Goal: Transaction & Acquisition: Purchase product/service

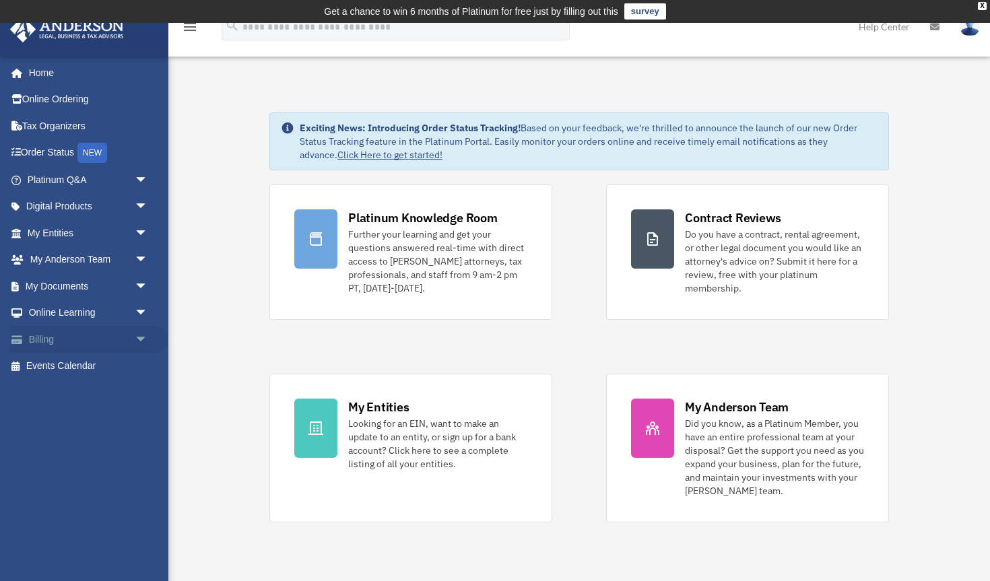
click at [50, 338] on link "Billing arrow_drop_down" at bounding box center [88, 339] width 159 height 27
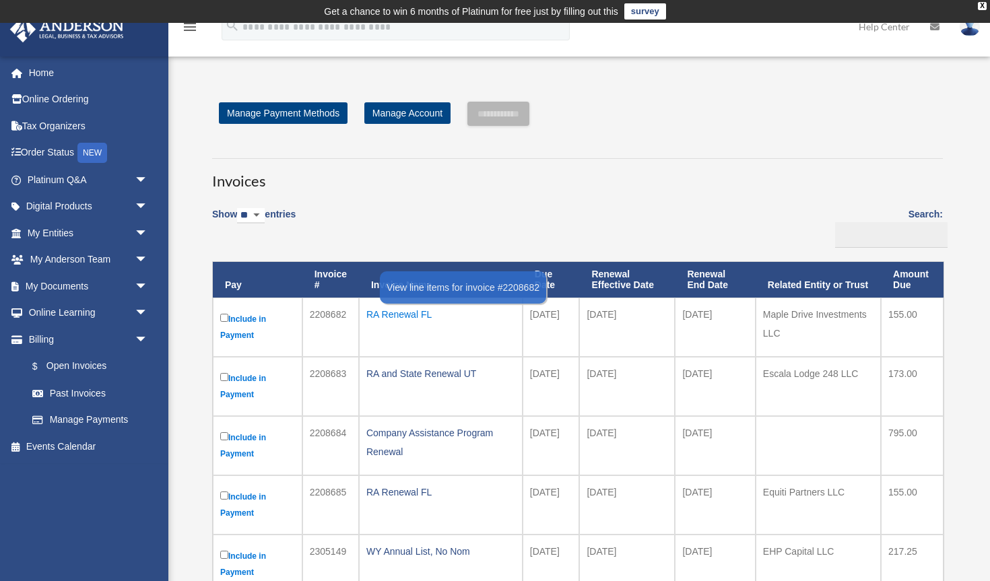
click at [393, 313] on div "RA Renewal FL" at bounding box center [440, 314] width 149 height 19
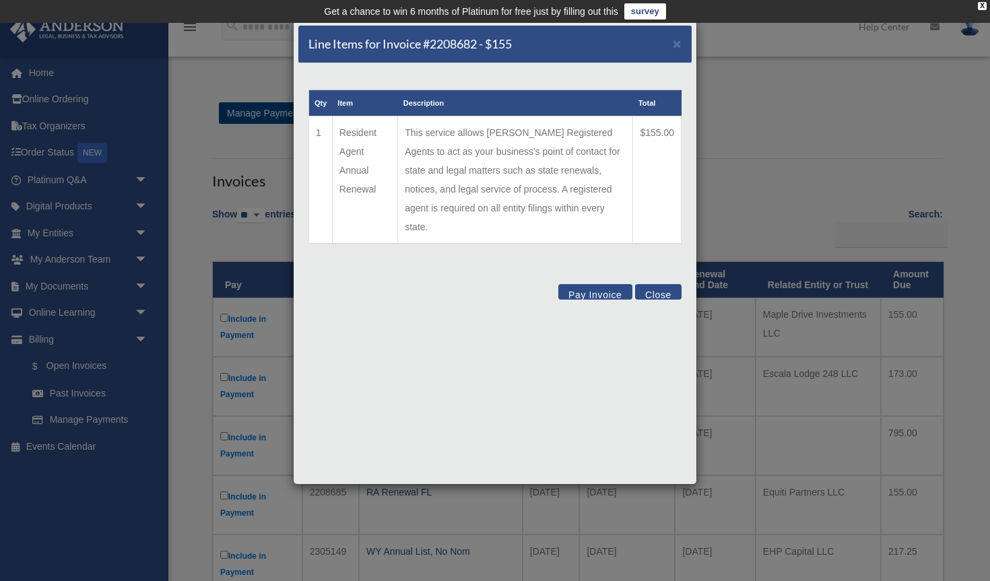
click at [585, 284] on button "Pay Invoice" at bounding box center [596, 291] width 74 height 15
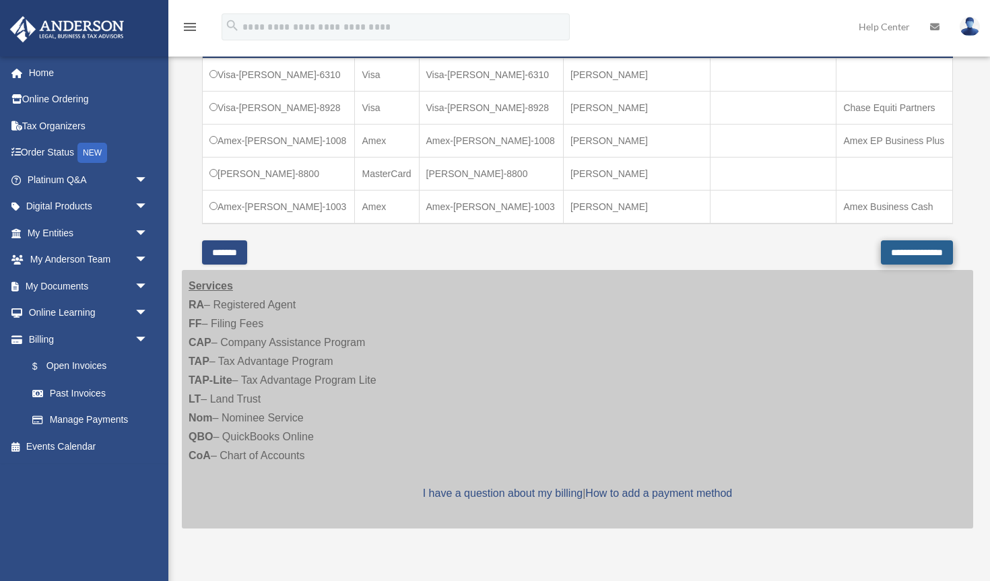
scroll to position [453, 0]
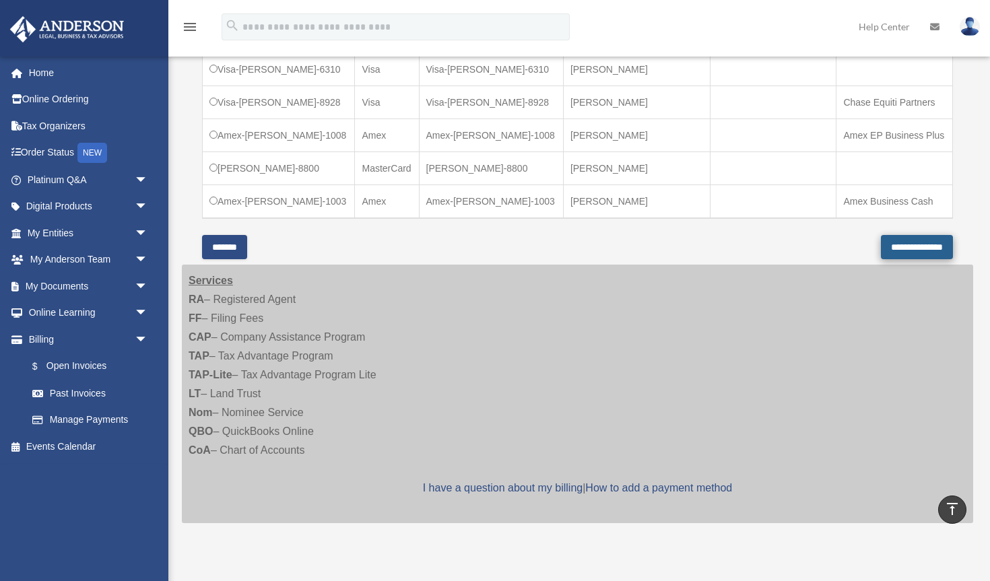
click at [887, 245] on input "**********" at bounding box center [917, 247] width 72 height 24
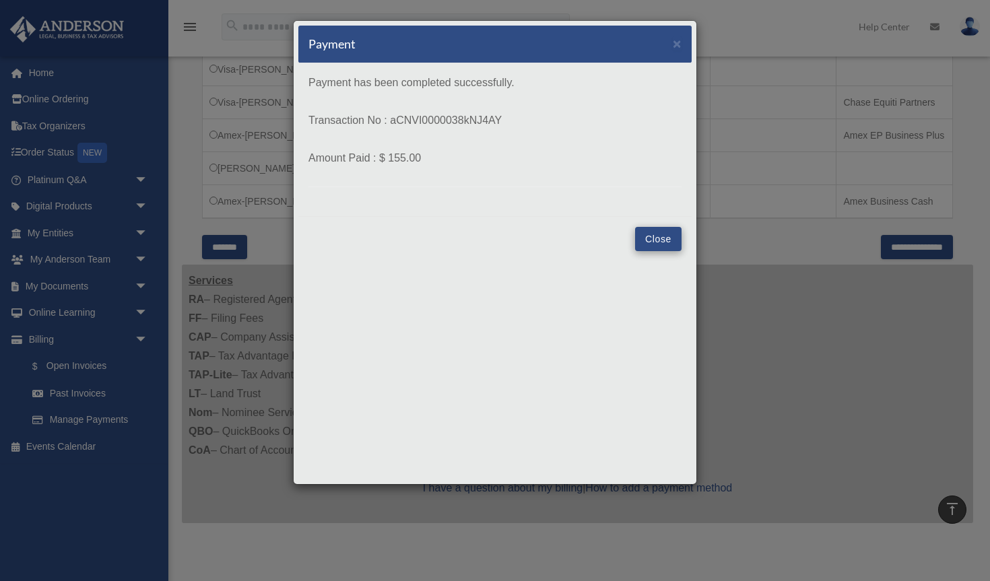
click at [664, 240] on button "Close" at bounding box center [658, 239] width 46 height 24
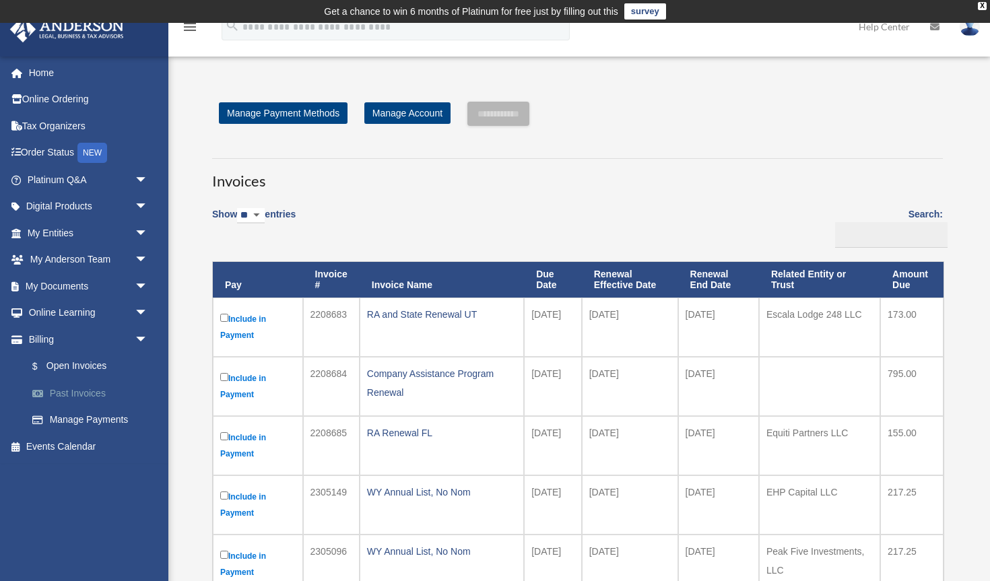
click at [89, 393] on link "Past Invoices" at bounding box center [94, 393] width 150 height 27
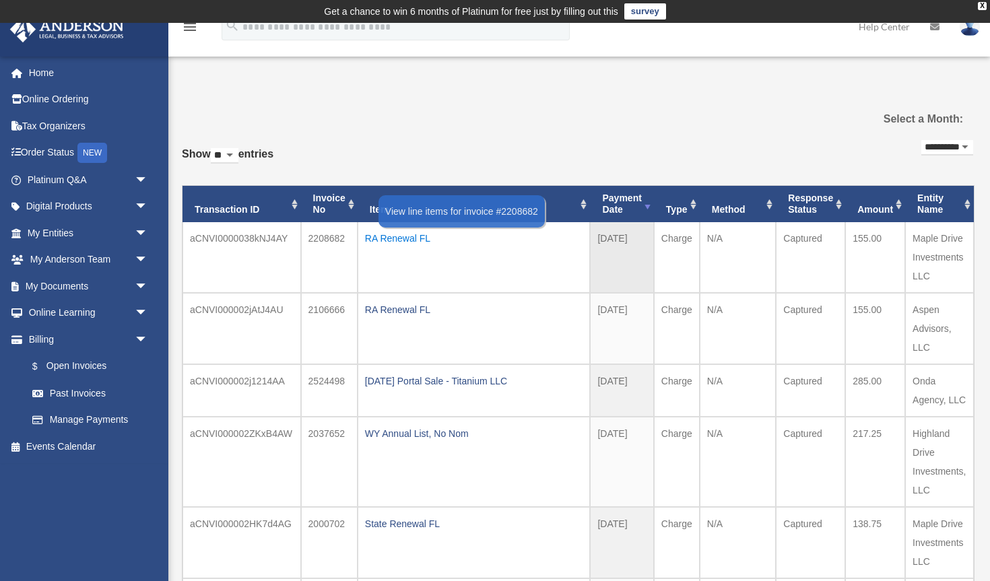
click at [389, 236] on div "RA Renewal FL" at bounding box center [474, 238] width 218 height 19
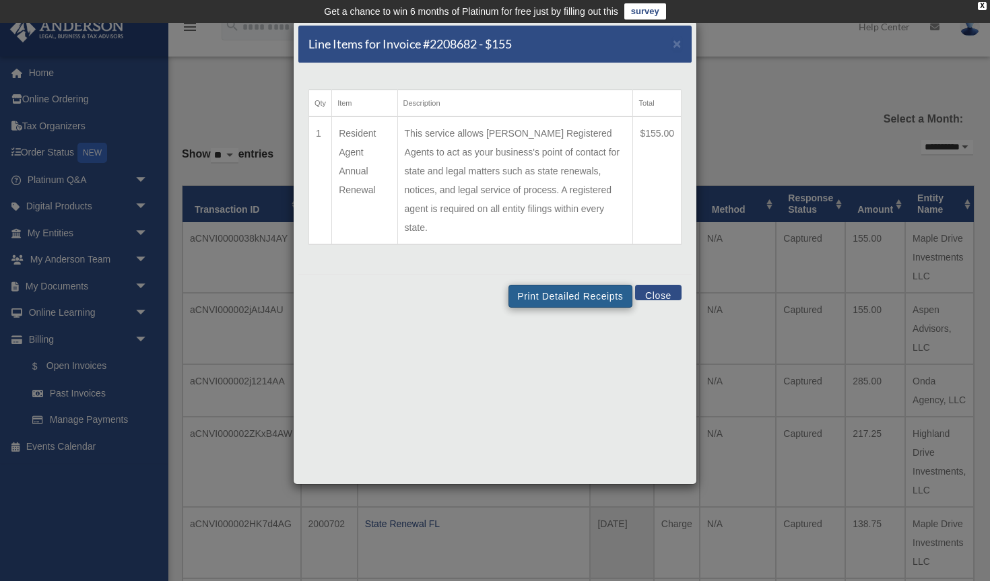
click at [554, 285] on button "Print Detailed Receipts" at bounding box center [570, 296] width 123 height 23
click at [661, 285] on button "Close" at bounding box center [658, 292] width 46 height 15
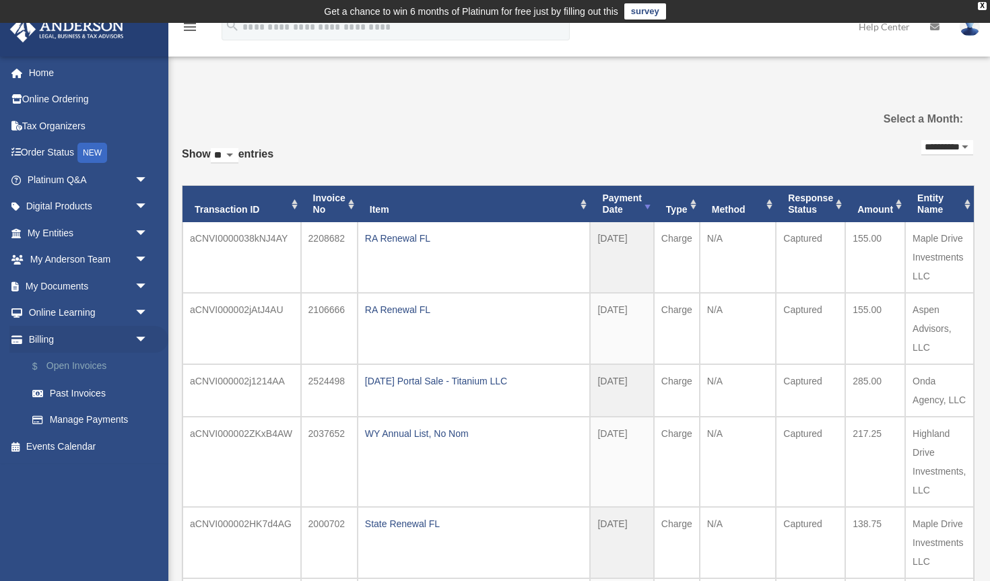
click at [90, 369] on link "$ Open Invoices" at bounding box center [94, 367] width 150 height 28
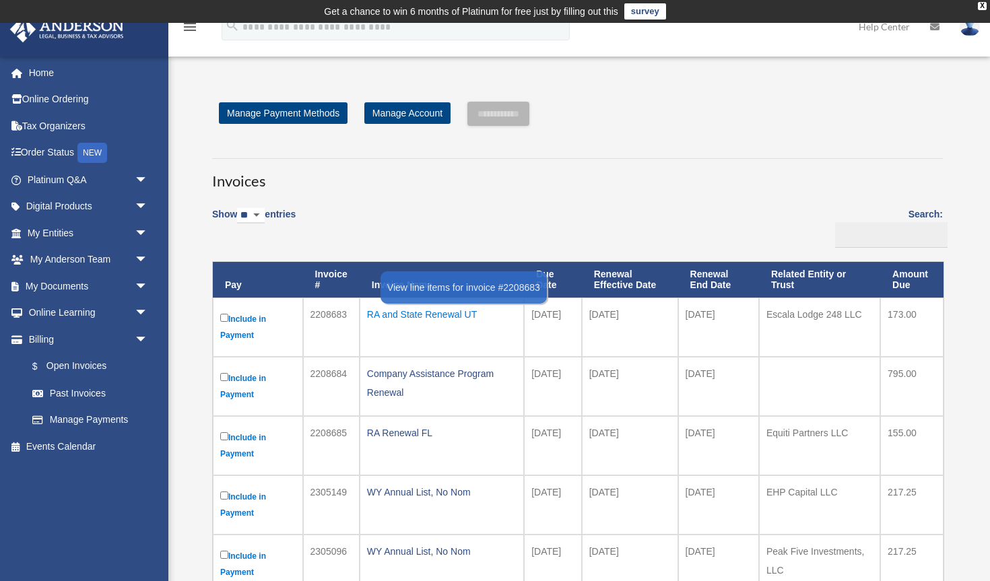
scroll to position [1, 1]
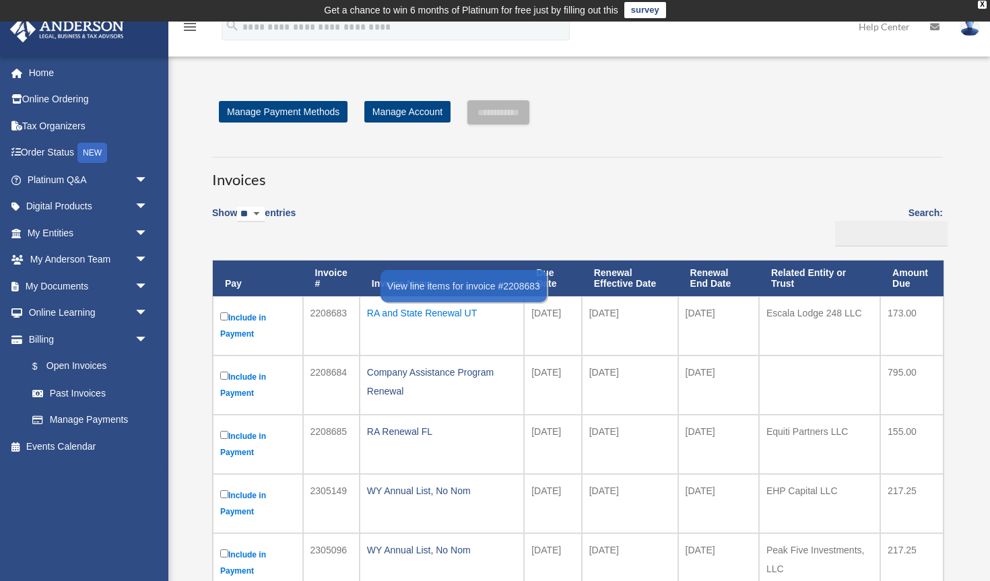
click at [414, 315] on div "RA and State Renewal UT" at bounding box center [442, 313] width 150 height 19
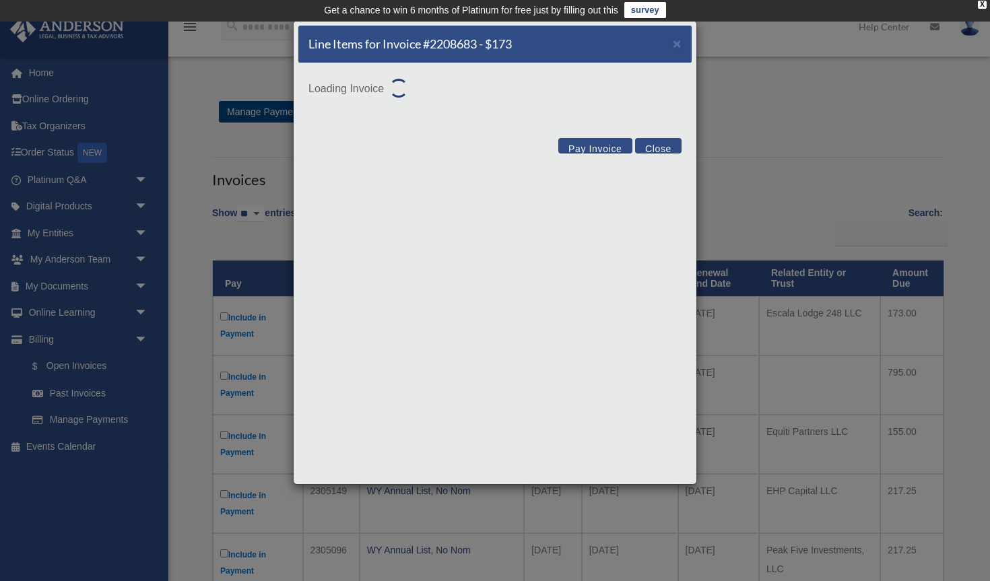
scroll to position [1, 0]
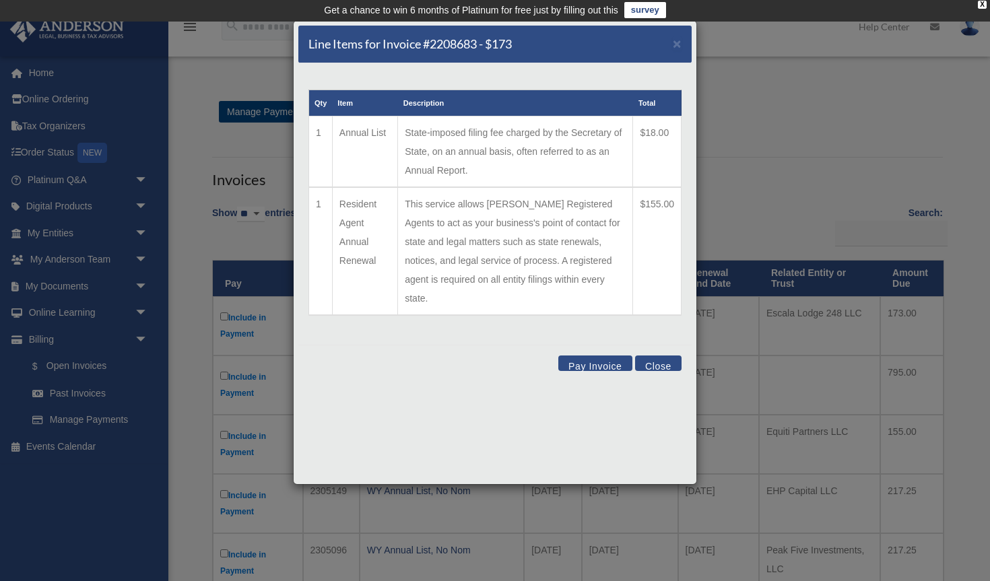
click at [596, 356] on button "Pay Invoice" at bounding box center [596, 363] width 74 height 15
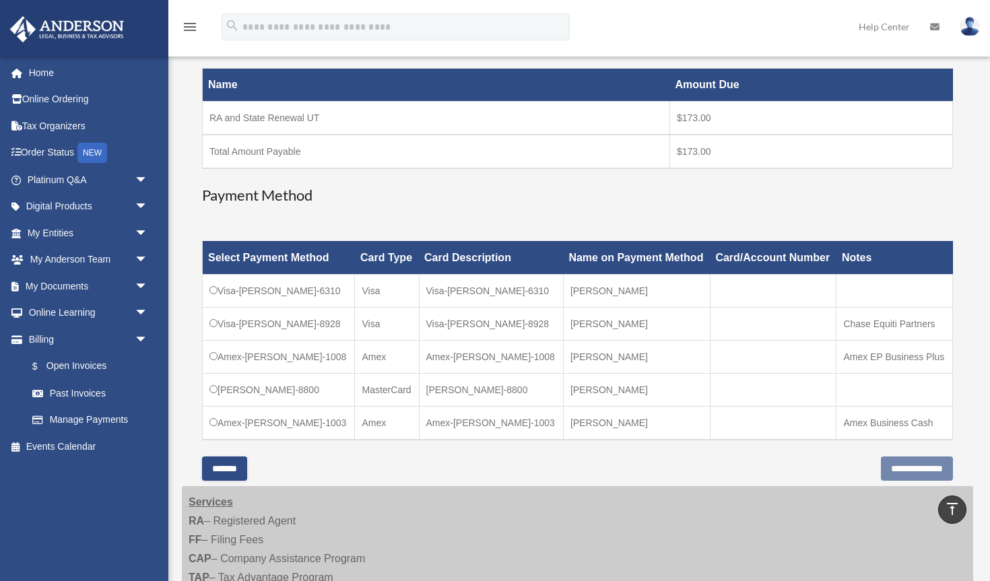
scroll to position [213, 0]
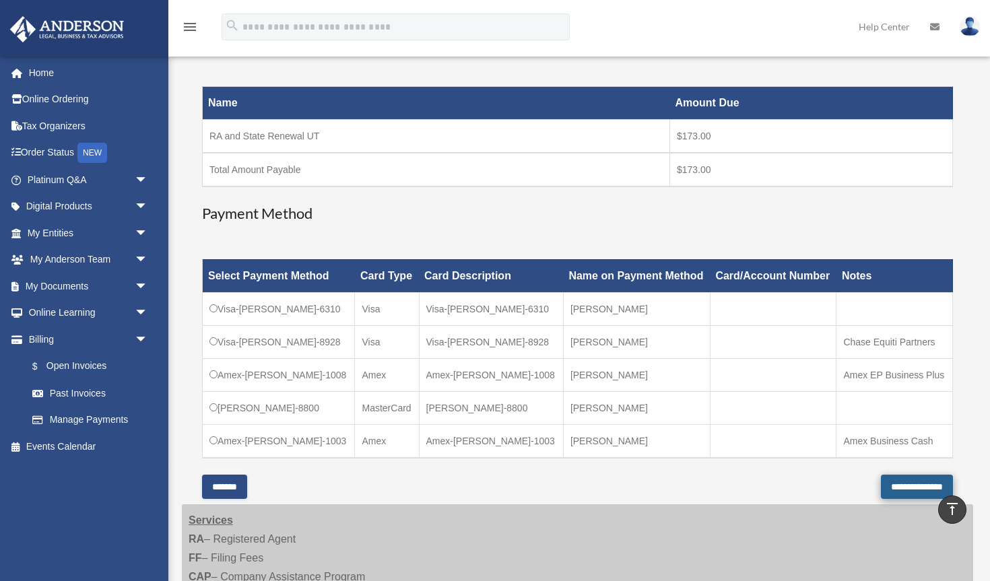
click at [881, 485] on input "**********" at bounding box center [917, 487] width 72 height 24
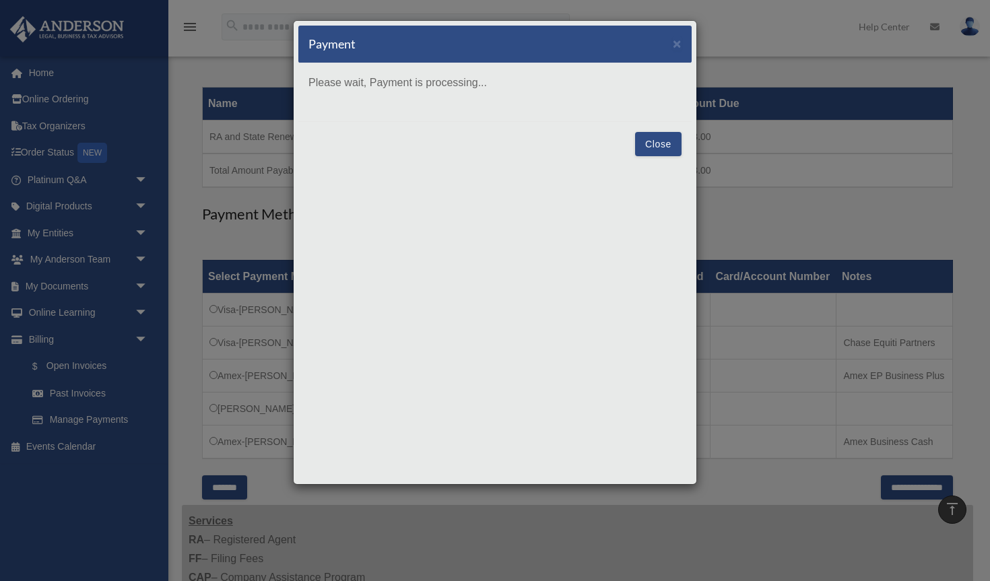
scroll to position [212, 0]
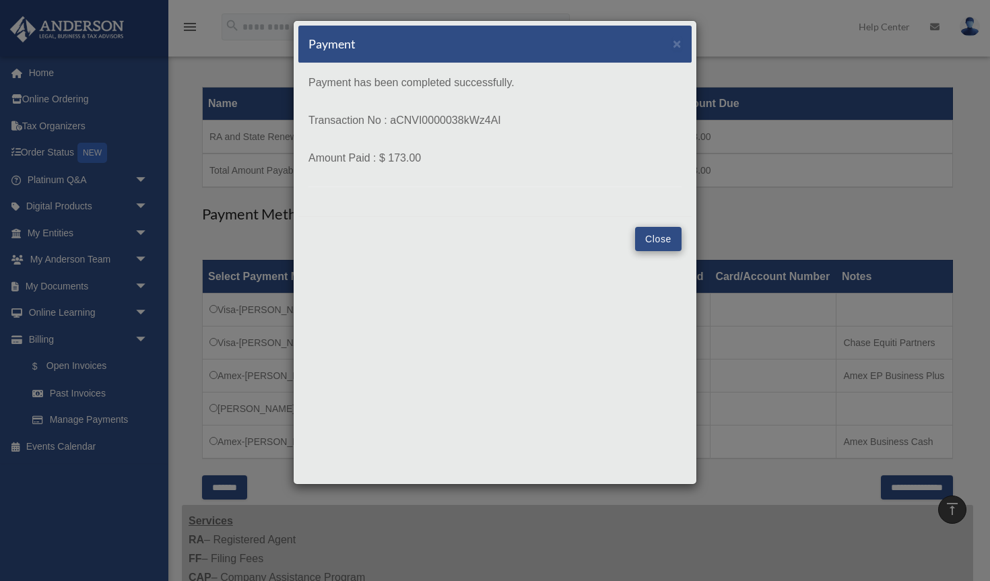
click at [649, 232] on button "Close" at bounding box center [658, 239] width 46 height 24
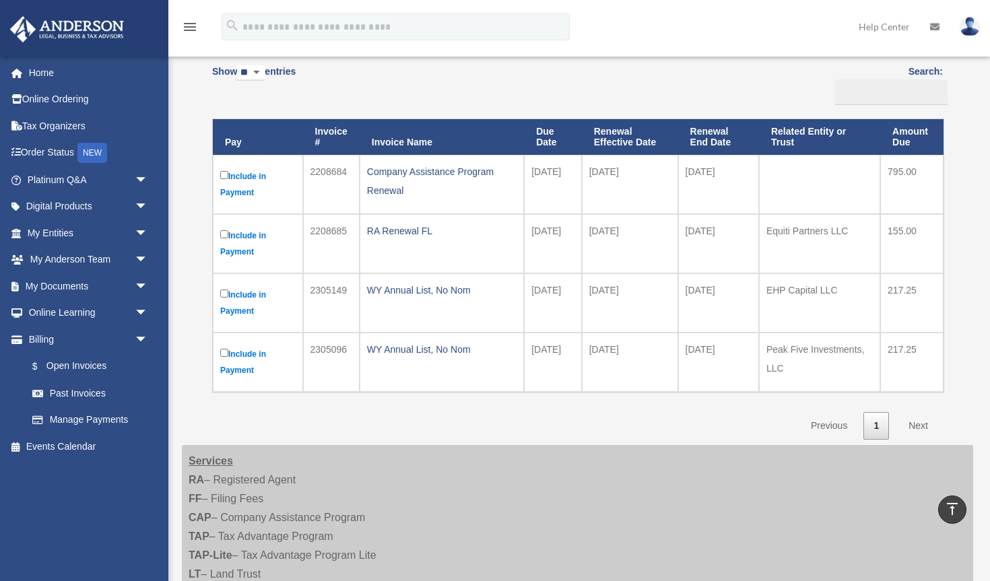
scroll to position [143, 0]
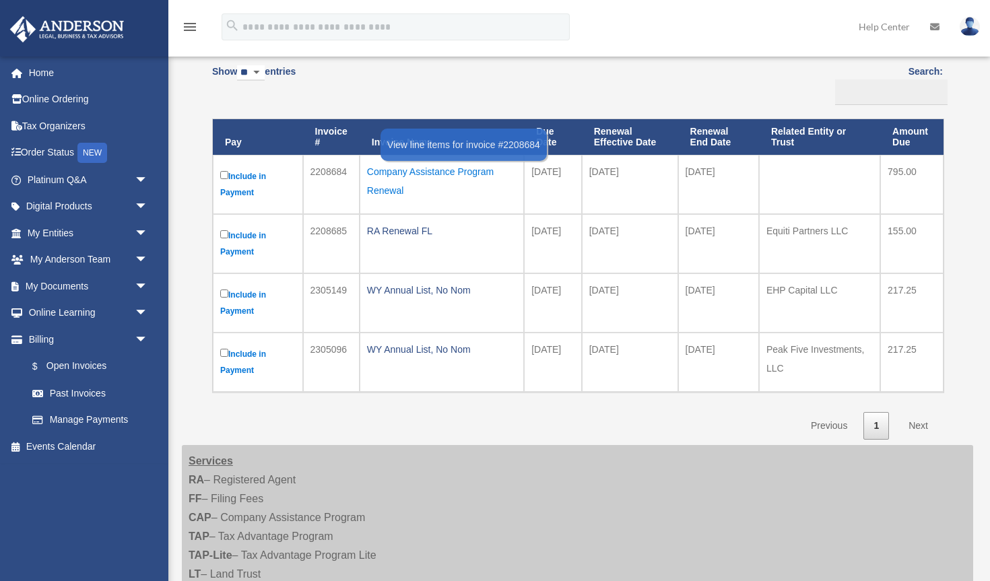
click at [434, 168] on div "Company Assistance Program Renewal" at bounding box center [442, 181] width 150 height 38
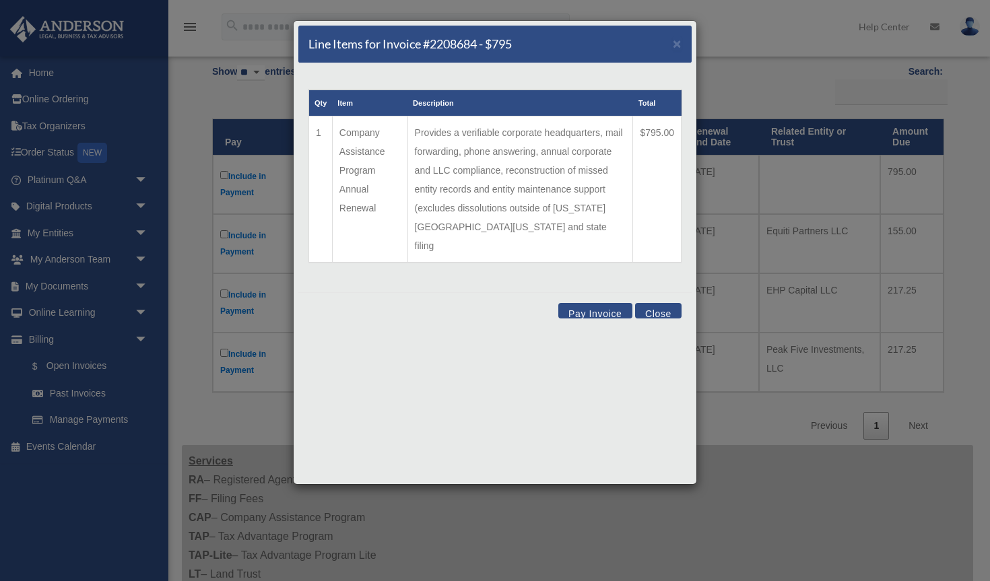
click at [604, 303] on button "Pay Invoice" at bounding box center [596, 310] width 74 height 15
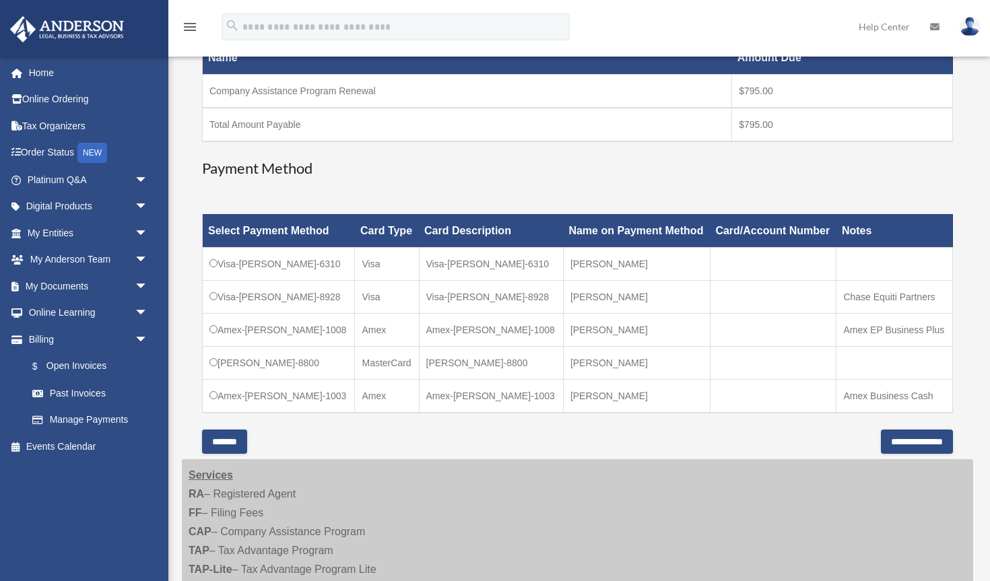
scroll to position [258, 0]
click at [881, 441] on input "**********" at bounding box center [917, 442] width 72 height 24
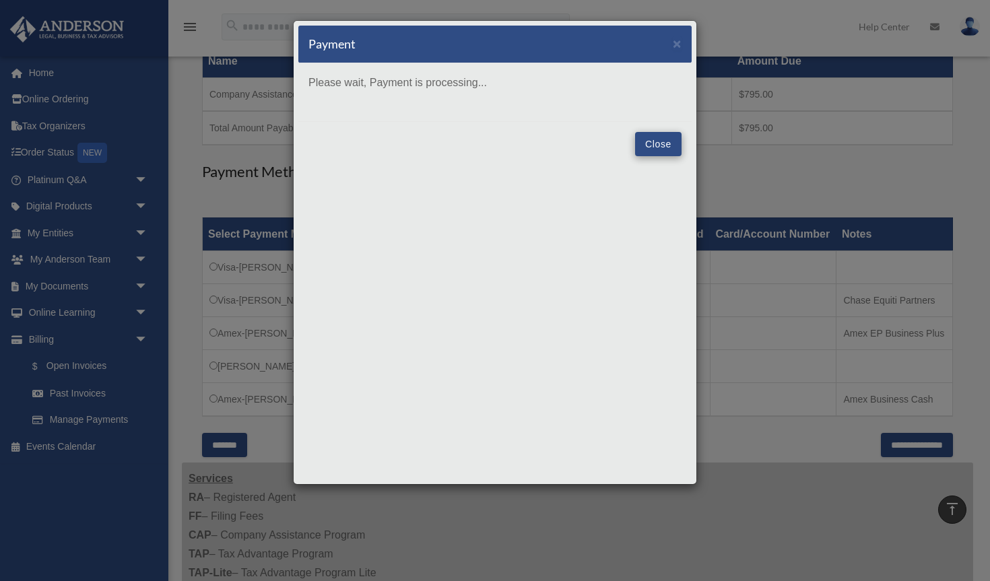
scroll to position [253, 1]
click at [662, 142] on button "Close" at bounding box center [658, 144] width 46 height 24
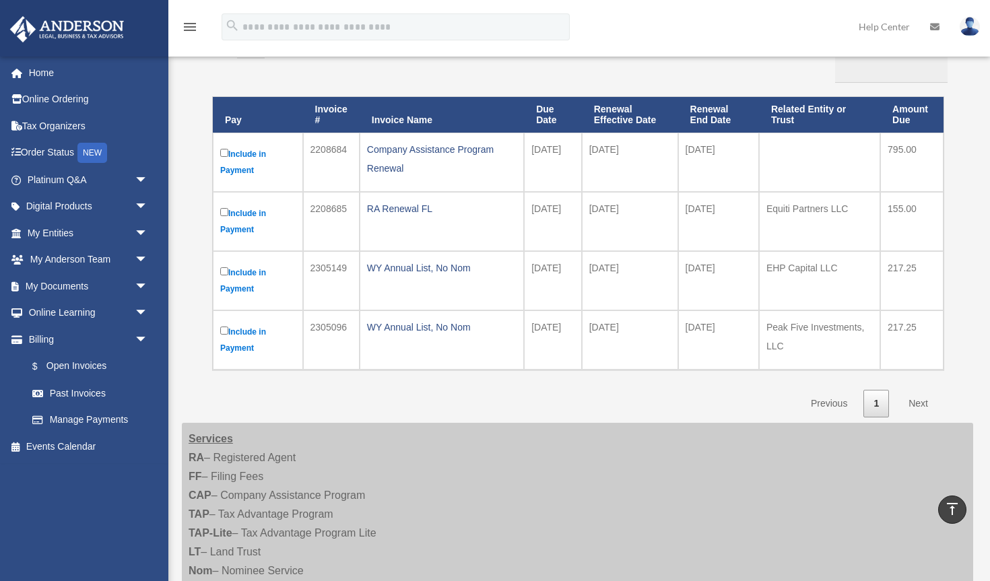
scroll to position [126, 0]
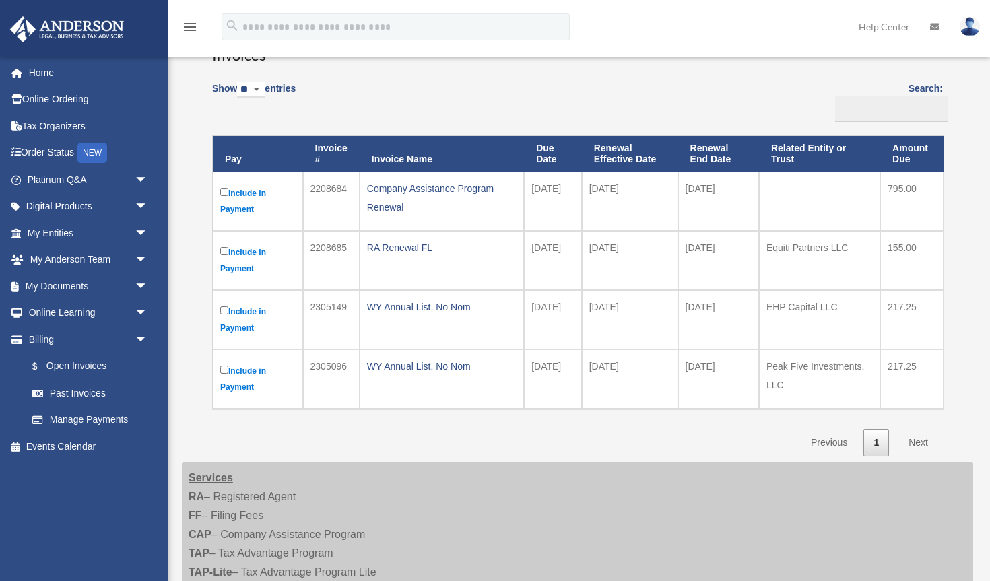
click at [242, 194] on label "Include in Payment" at bounding box center [257, 201] width 75 height 32
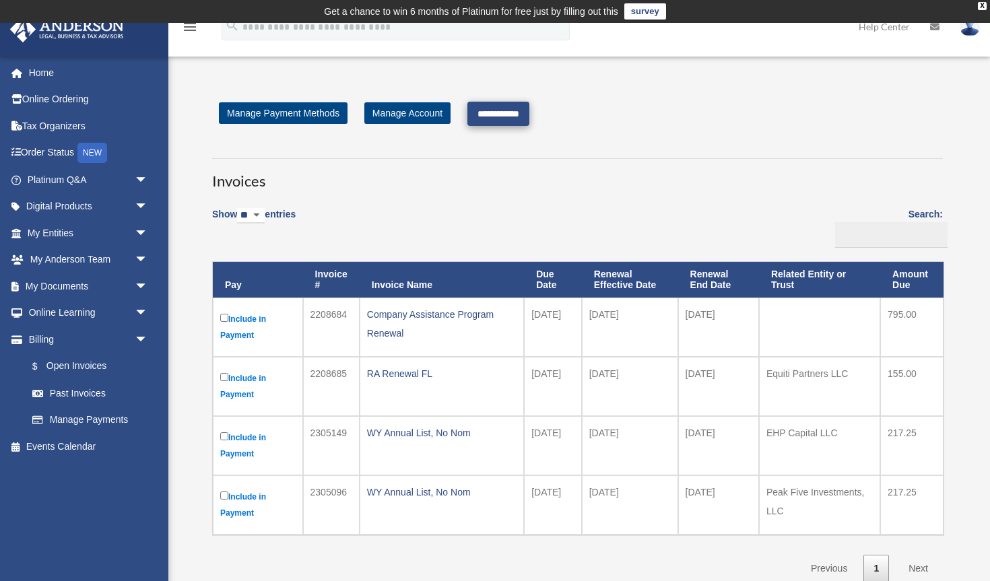
scroll to position [0, 0]
click at [513, 110] on input "**********" at bounding box center [499, 114] width 62 height 24
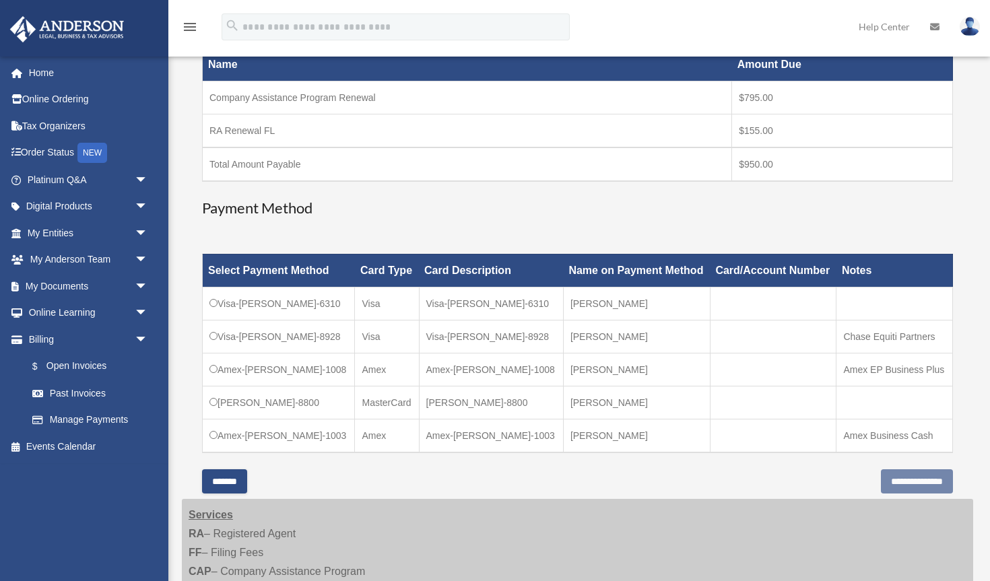
scroll to position [253, 0]
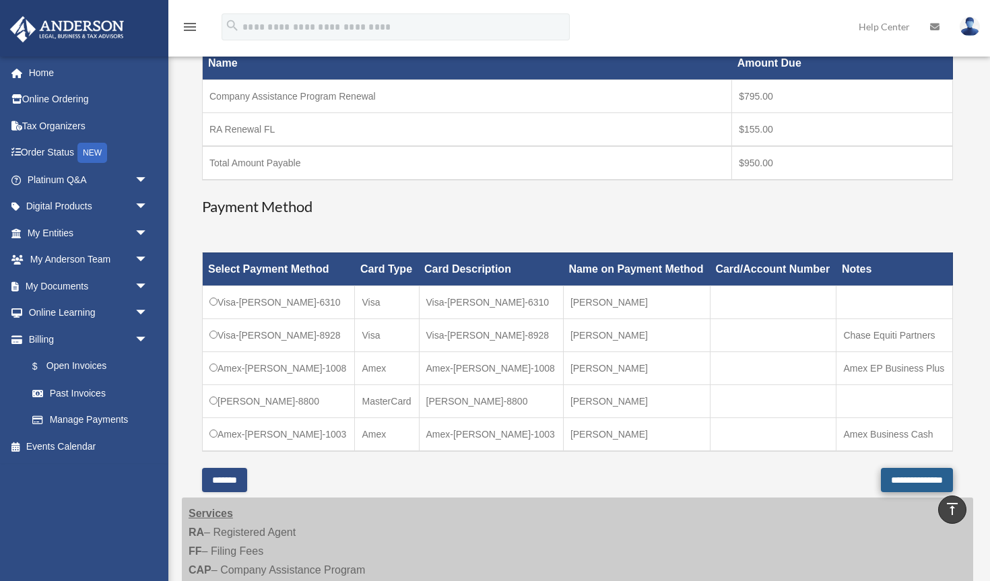
click at [919, 478] on input "**********" at bounding box center [917, 480] width 72 height 24
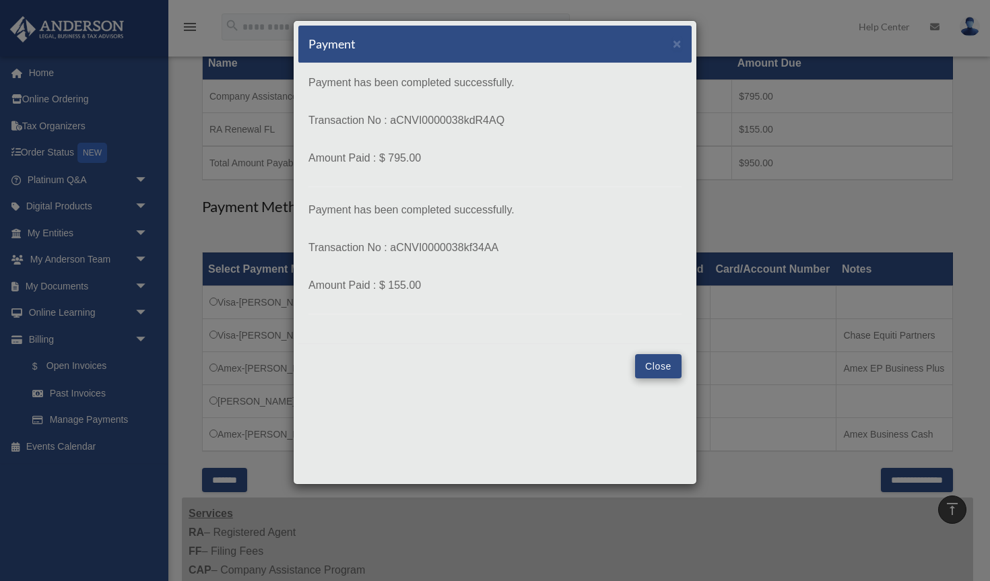
click at [652, 364] on button "Close" at bounding box center [658, 366] width 46 height 24
